Goal: Book appointment/travel/reservation

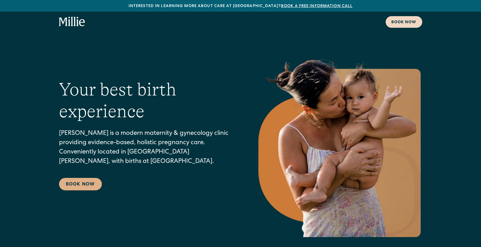
click at [396, 24] on div "Book now" at bounding box center [403, 23] width 25 height 6
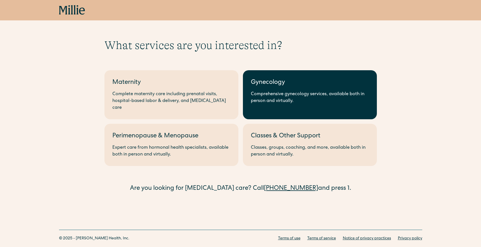
click at [293, 102] on div "Comprehensive gynecology services, available both in person and virtually." at bounding box center [310, 98] width 118 height 14
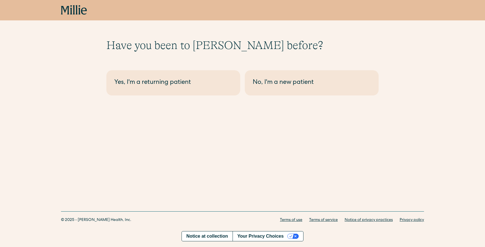
click at [76, 12] on icon at bounding box center [77, 9] width 2 height 9
